Goal: Transaction & Acquisition: Subscribe to service/newsletter

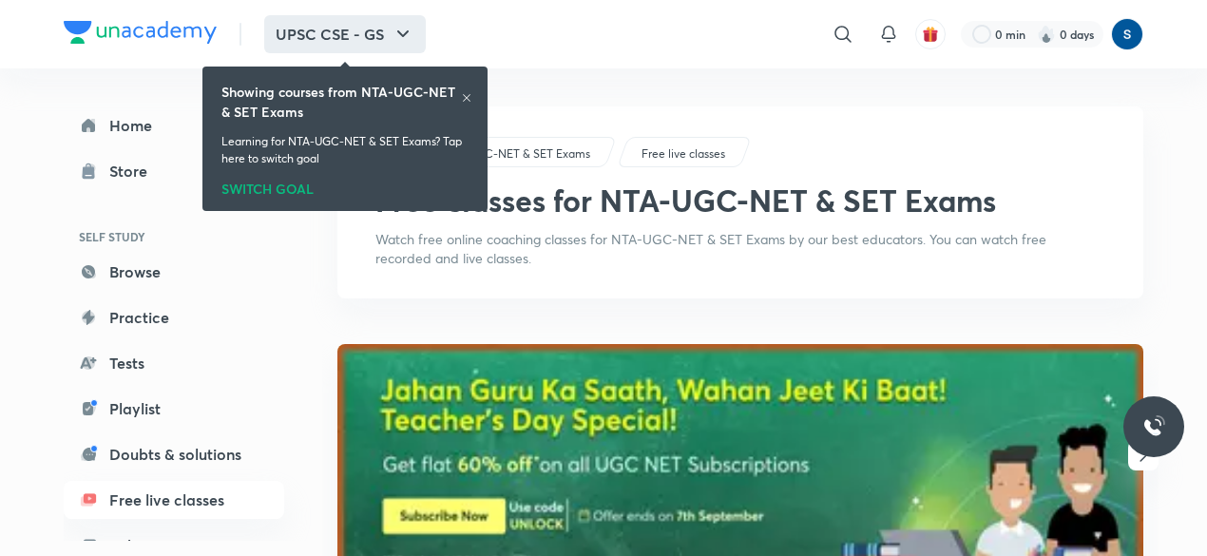
click at [342, 36] on button "UPSC CSE - GS" at bounding box center [345, 34] width 162 height 38
click at [538, 253] on p "Watch free online coaching classes for NTA-UGC-NET & SET Exams by our best educ…" at bounding box center [740, 249] width 730 height 38
click at [355, 35] on button "UPSC CSE - GS" at bounding box center [345, 34] width 162 height 38
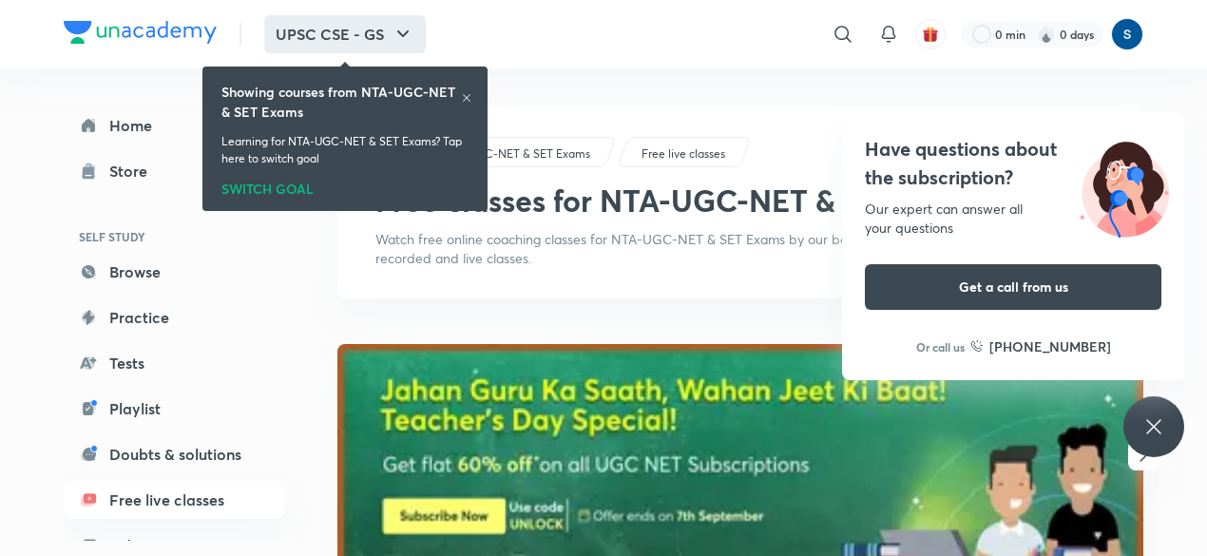
click at [409, 34] on icon "button" at bounding box center [403, 34] width 23 height 23
click at [99, 41] on img at bounding box center [140, 32] width 153 height 23
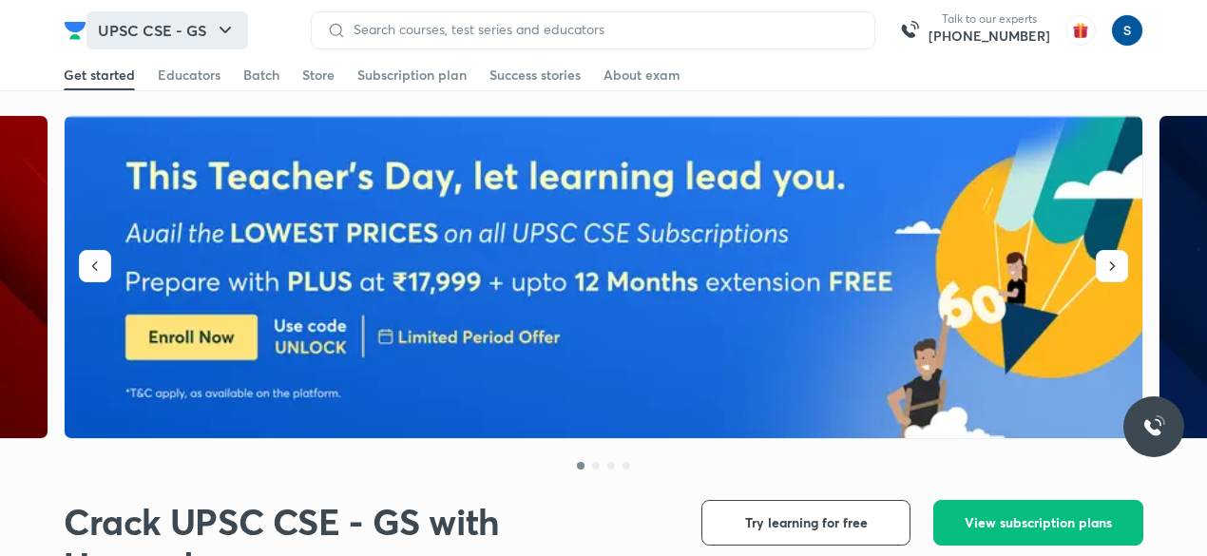
click at [198, 33] on button "UPSC CSE - GS" at bounding box center [167, 30] width 162 height 38
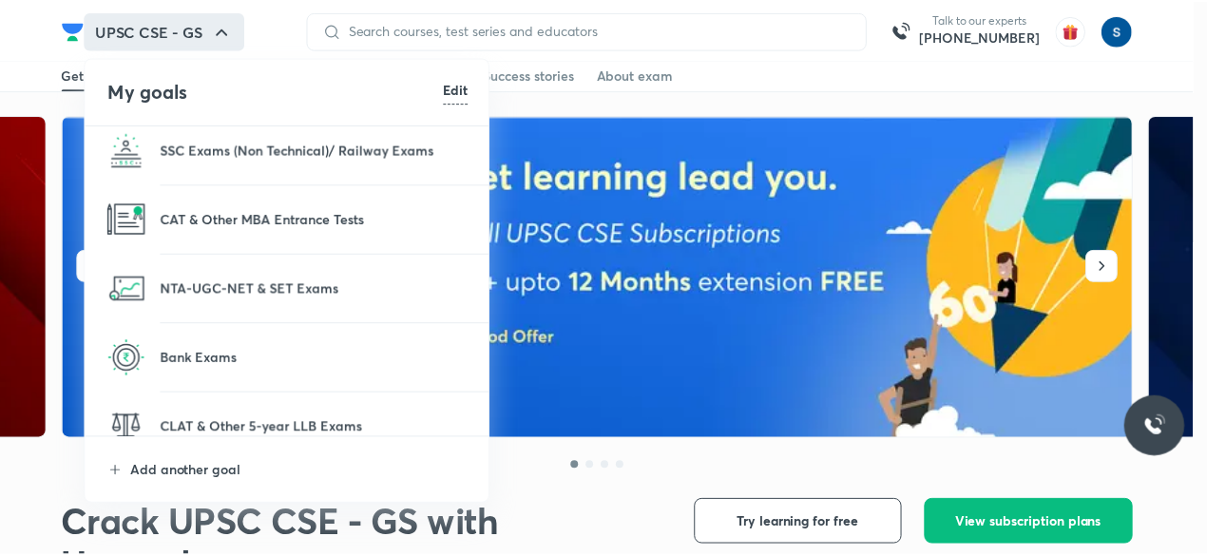
scroll to position [175, 0]
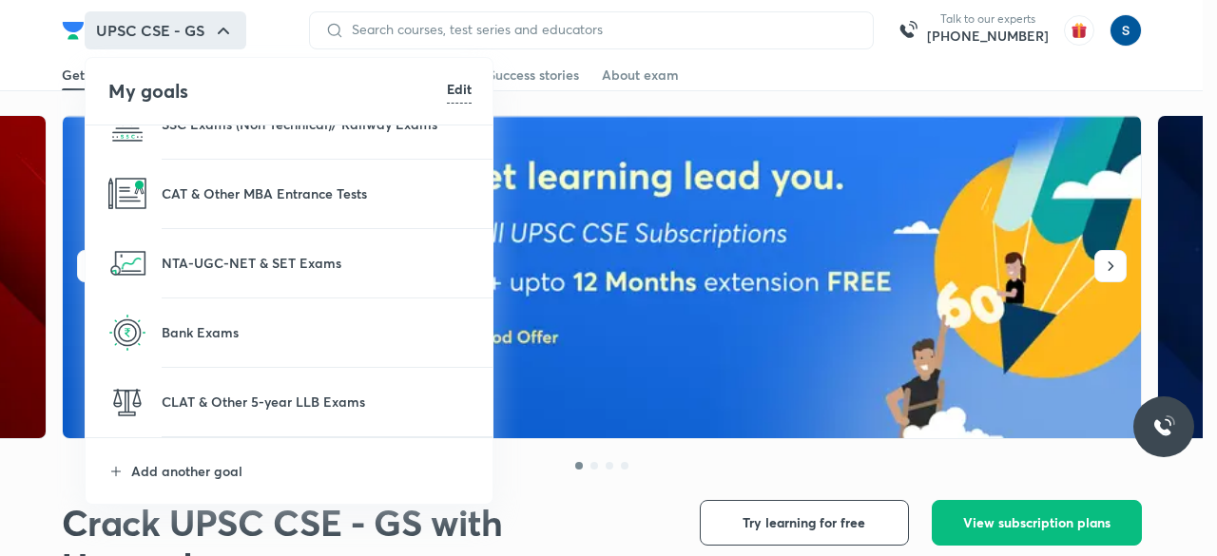
click at [232, 275] on li "NTA-UGC-NET & SET Exams" at bounding box center [290, 263] width 409 height 68
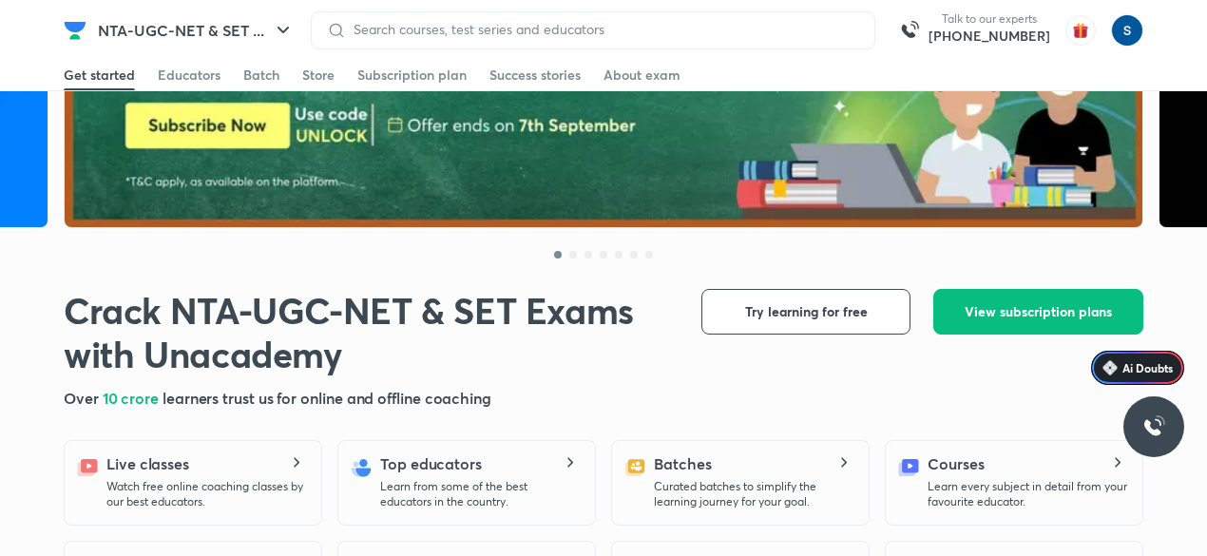
scroll to position [228, 0]
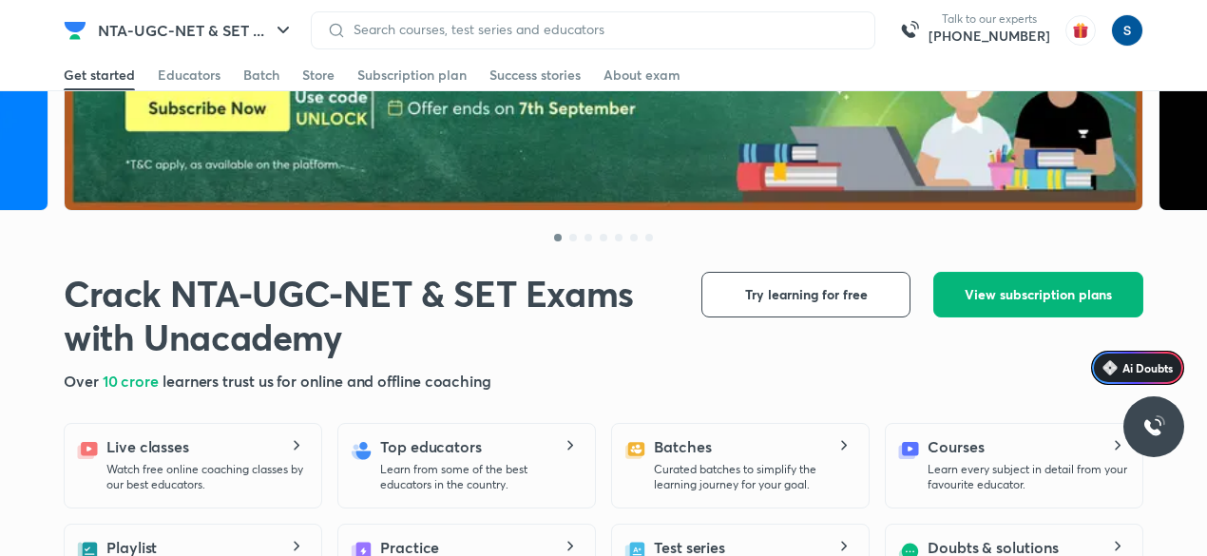
click at [1053, 290] on span "View subscription plans" at bounding box center [1038, 294] width 147 height 19
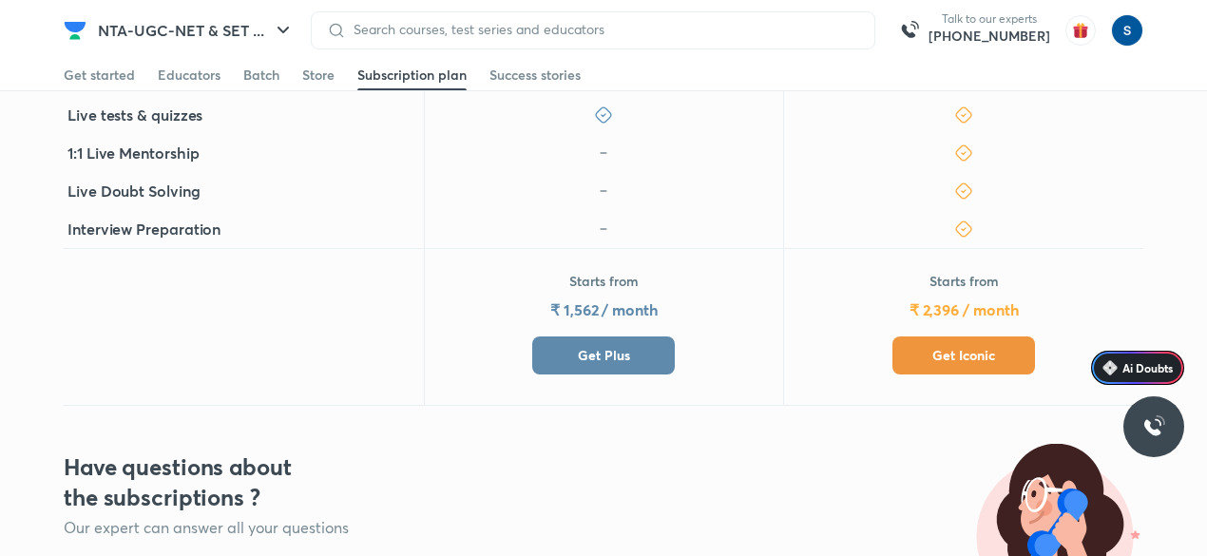
scroll to position [570, 0]
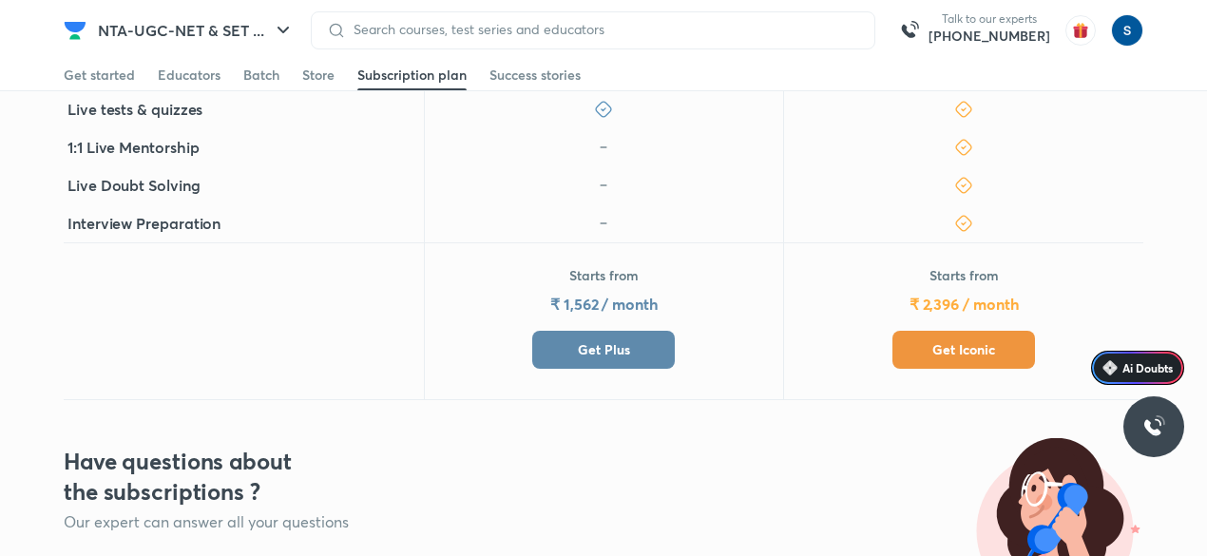
click at [639, 350] on button "Get Plus" at bounding box center [603, 350] width 143 height 38
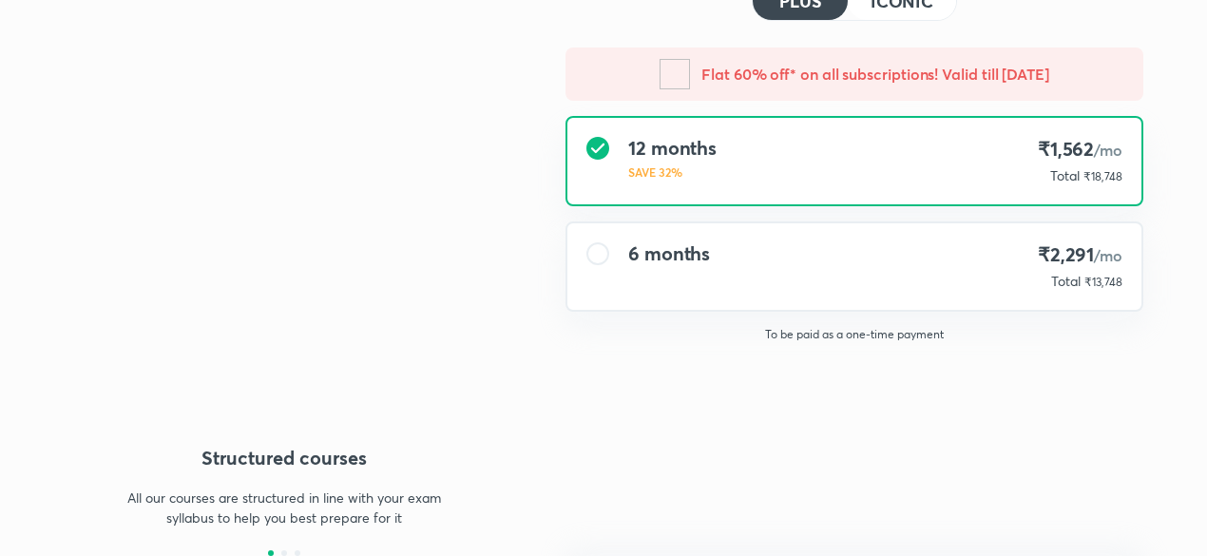
type input "makbest85"
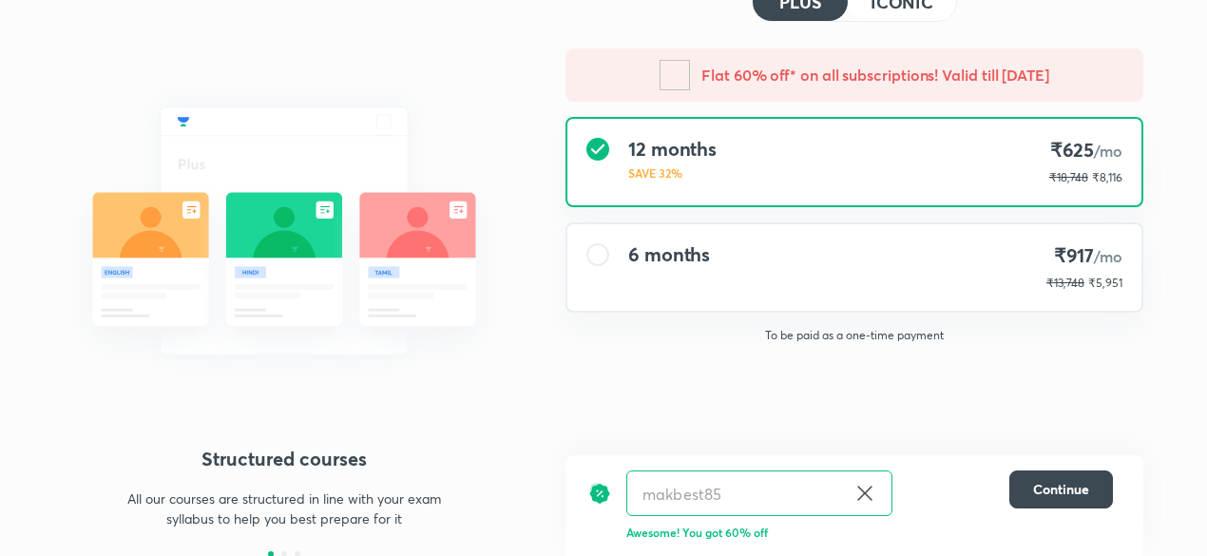
scroll to position [125, 0]
click at [825, 301] on div "6 months ₹917 /mo ₹13,748 ₹5,499" at bounding box center [854, 266] width 574 height 86
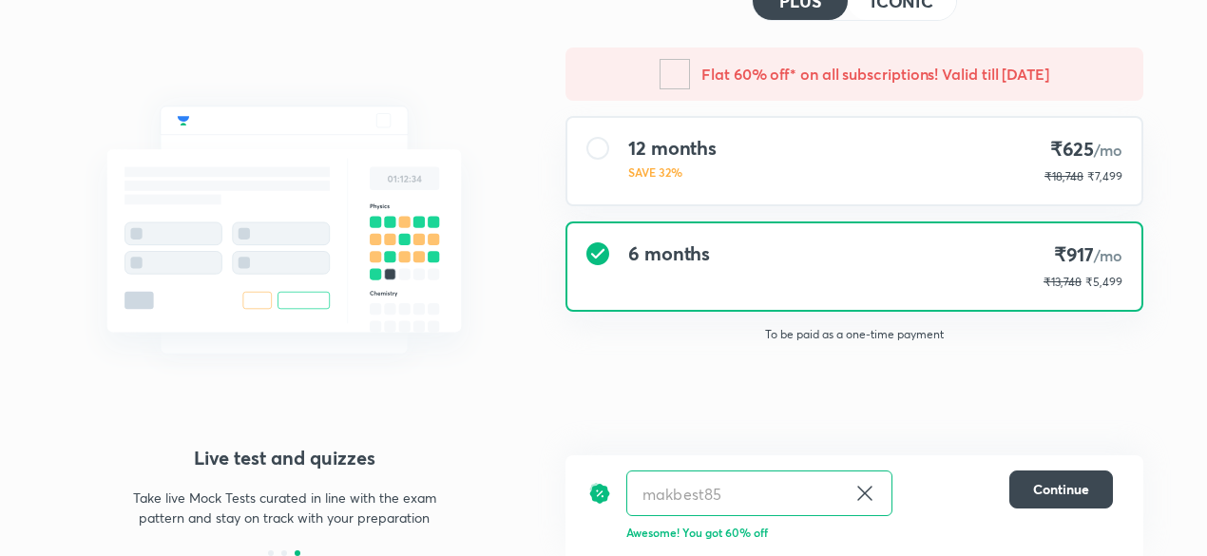
click at [816, 213] on div "Flat 60% off* on all subscriptions! Valid till [DATE] months SAVE 32% ₹625 /mo …" at bounding box center [854, 203] width 608 height 310
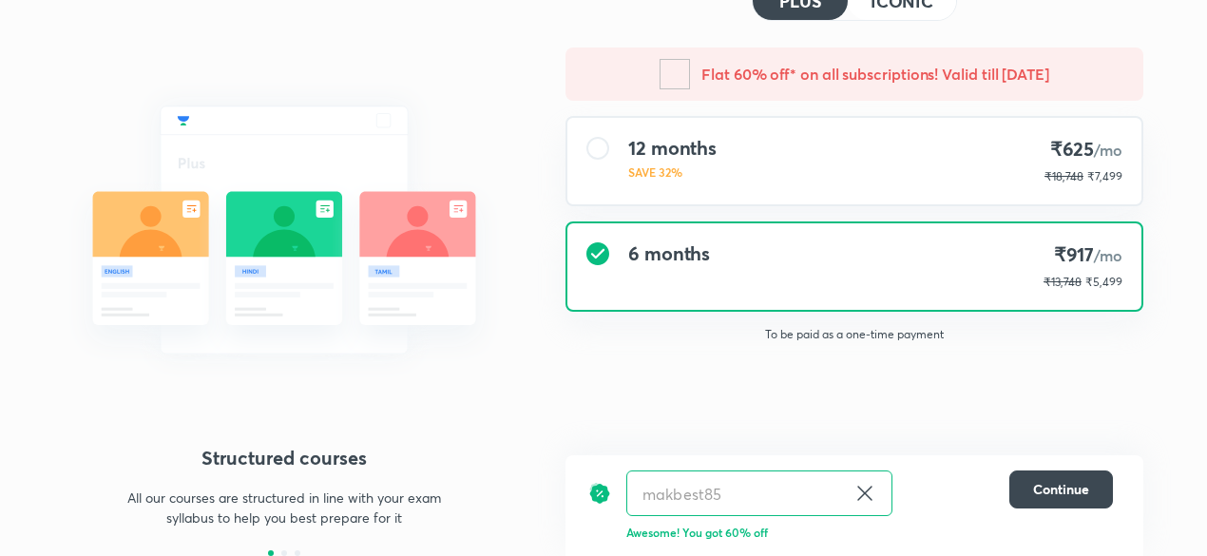
click at [758, 168] on div "12 months SAVE 32% ₹625 /mo ₹18,748 ₹7,499" at bounding box center [854, 161] width 574 height 86
